Goal: Transaction & Acquisition: Purchase product/service

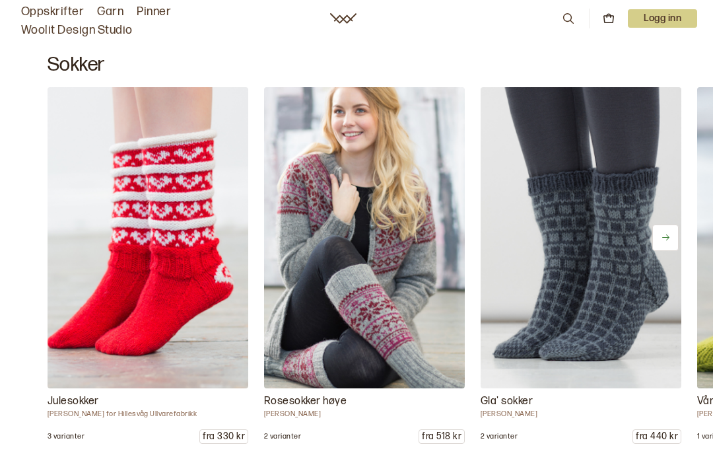
click at [603, 272] on img at bounding box center [581, 237] width 201 height 301
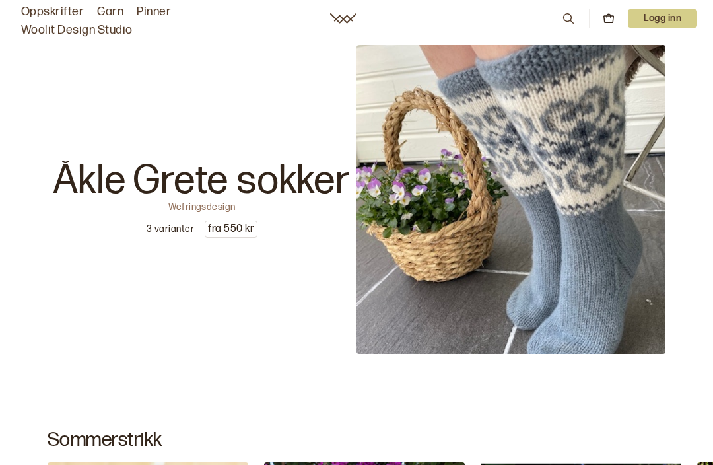
scroll to position [203, 0]
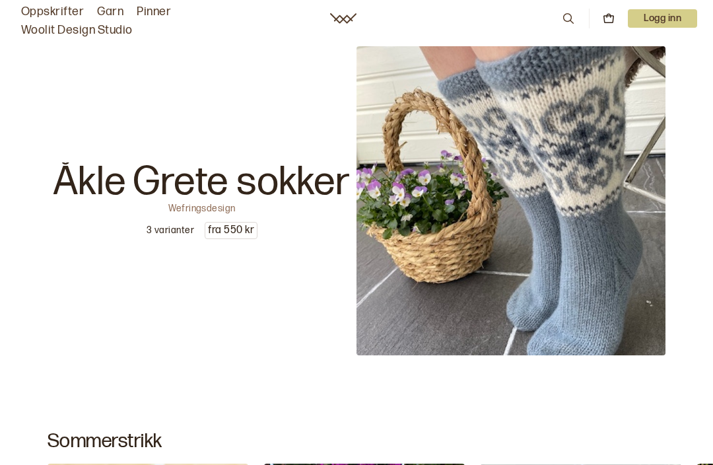
click at [537, 234] on img at bounding box center [511, 200] width 309 height 309
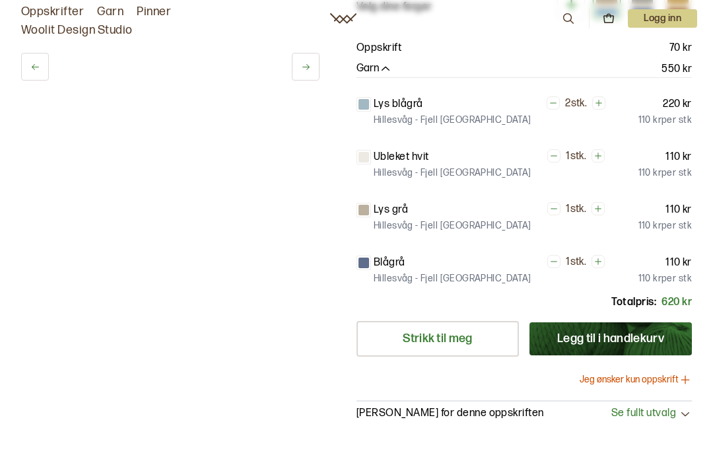
click at [574, 236] on div "Lys grå 1 stk. 110 kr Hillesvåg - [GEOGRAPHIC_DATA] [GEOGRAPHIC_DATA] 110 kr pe…" at bounding box center [524, 213] width 335 height 45
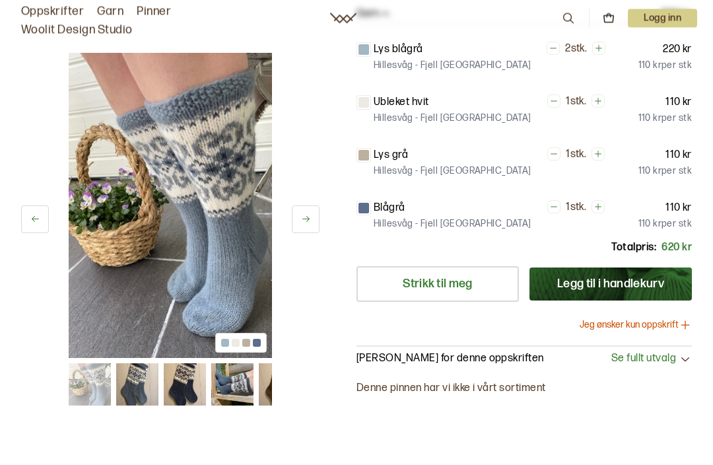
scroll to position [252, 0]
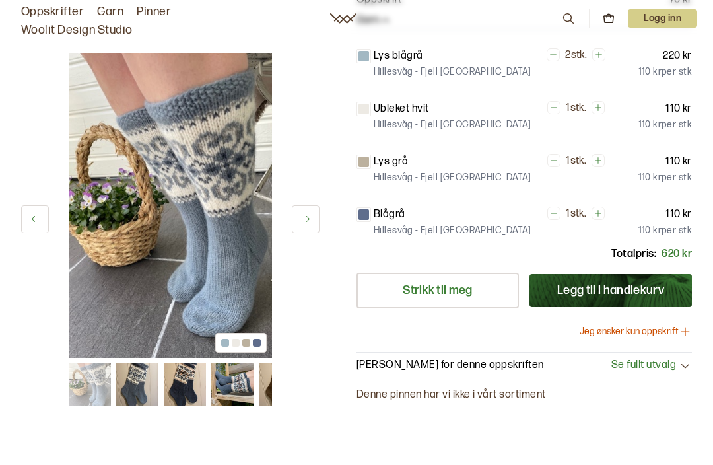
click at [632, 330] on button "Jeg ønsker kun oppskrift" at bounding box center [636, 331] width 112 height 13
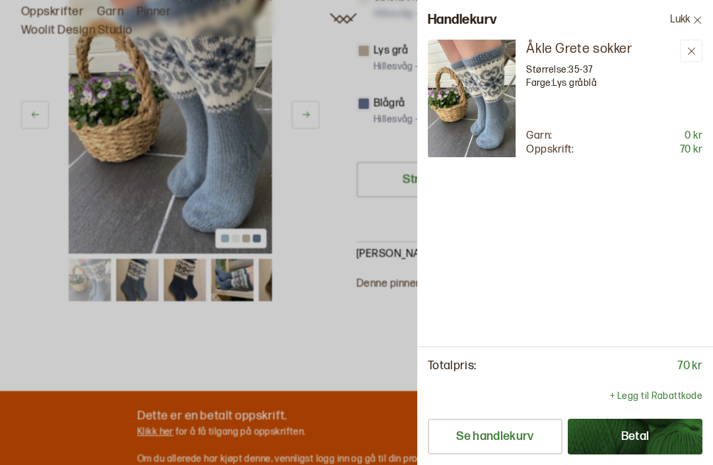
scroll to position [120, 0]
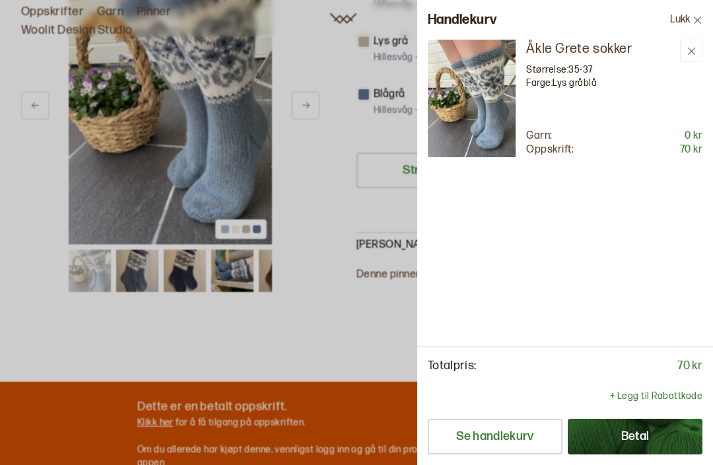
click at [683, 18] on button "Lukk" at bounding box center [686, 20] width 53 height 40
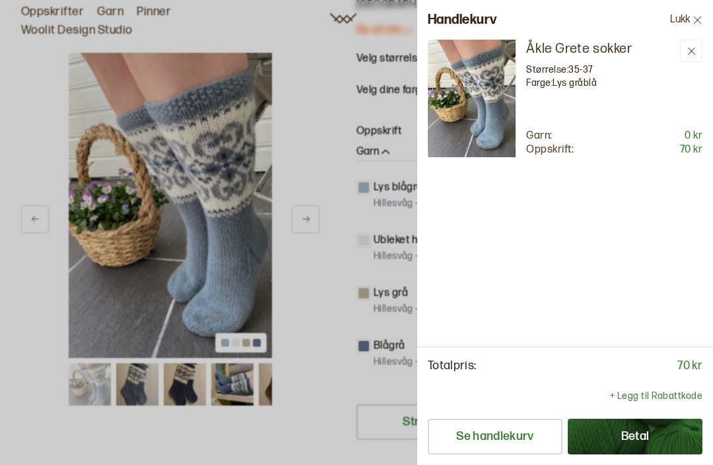
scroll to position [372, 0]
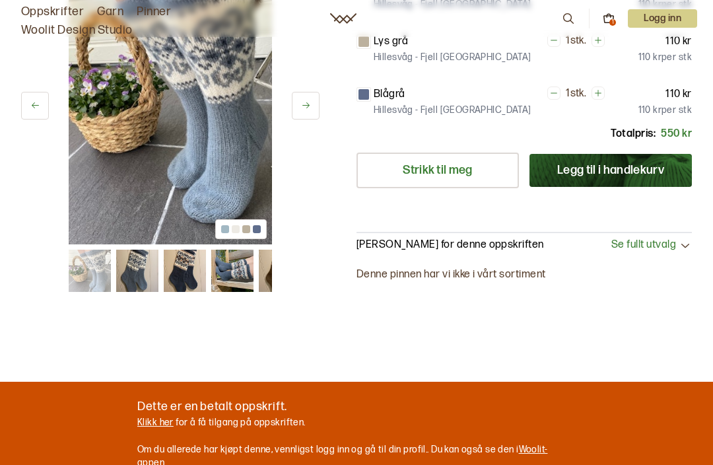
click at [663, 14] on p "Logg inn" at bounding box center [662, 18] width 69 height 18
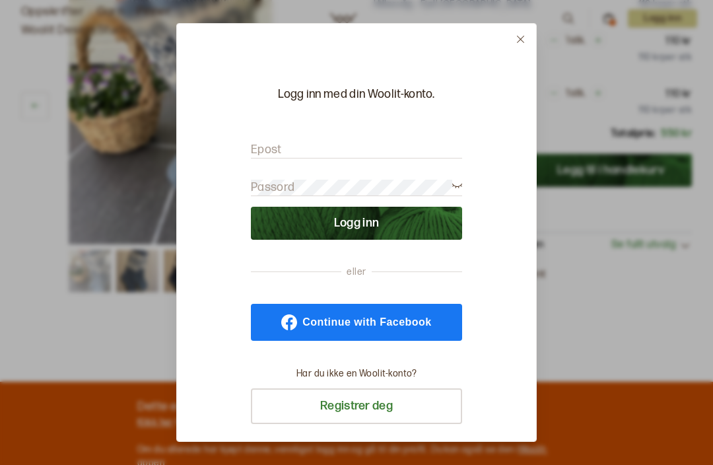
click at [335, 146] on input "Epost" at bounding box center [356, 150] width 211 height 17
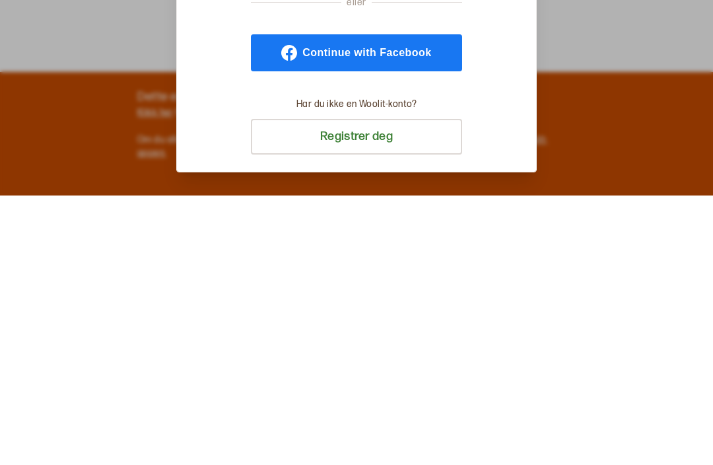
scroll to position [41, 0]
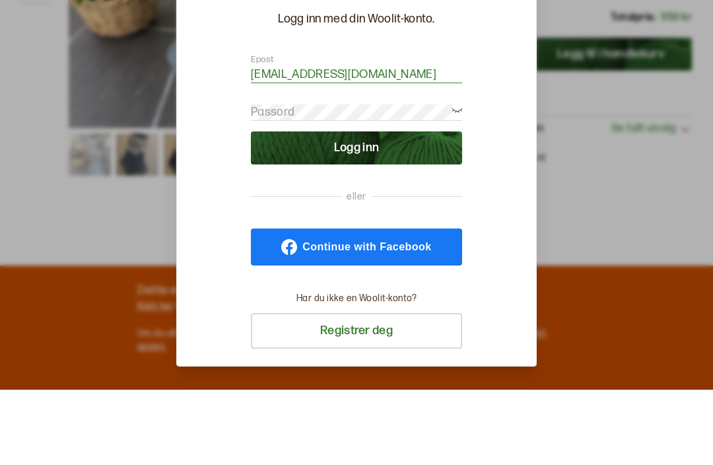
type input "[EMAIL_ADDRESS][DOMAIN_NAME]"
click at [369, 207] on button "Logg inn" at bounding box center [356, 223] width 211 height 33
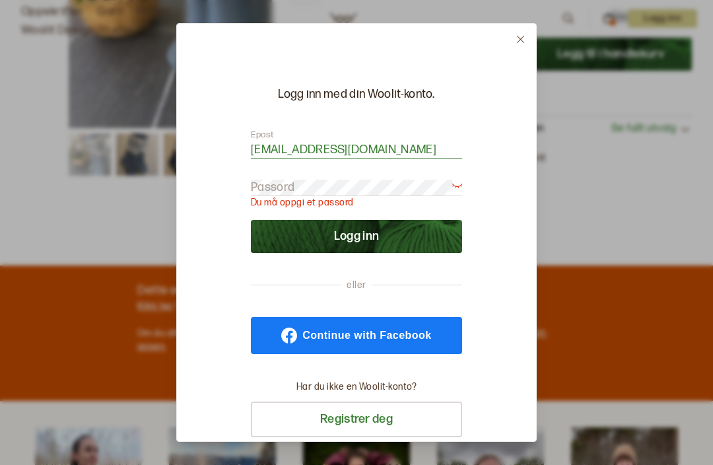
scroll to position [0, 0]
click at [526, 24] on button at bounding box center [520, 39] width 31 height 31
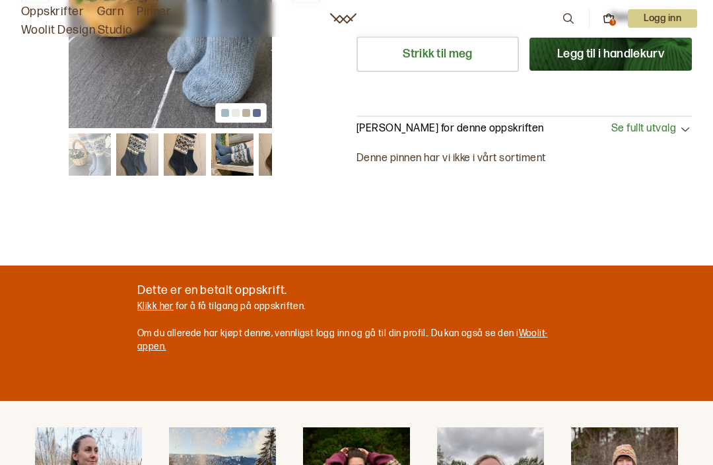
click at [604, 18] on icon at bounding box center [609, 19] width 12 height 12
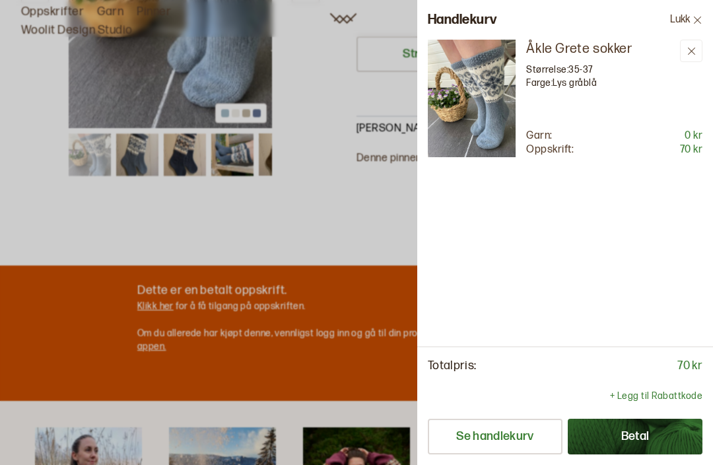
click at [691, 15] on button "Lukk" at bounding box center [686, 20] width 53 height 40
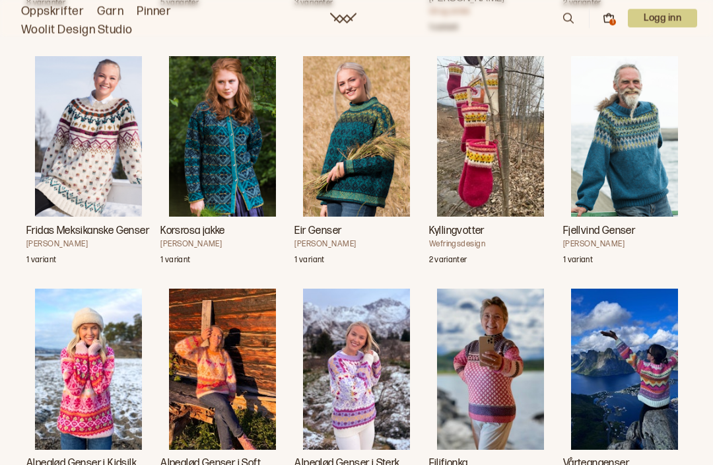
scroll to position [3212, 0]
